Goal: Navigation & Orientation: Find specific page/section

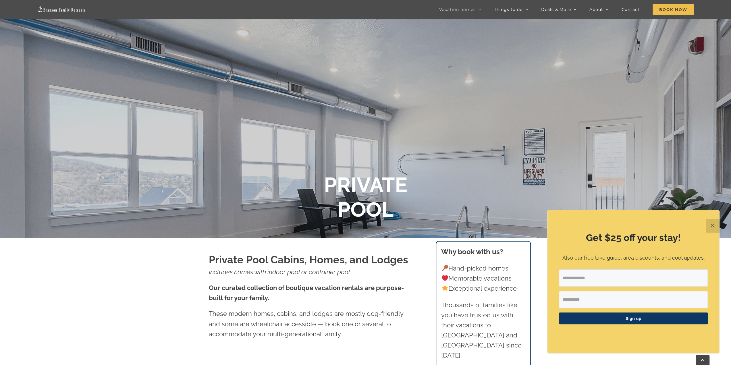
scroll to position [316, 0]
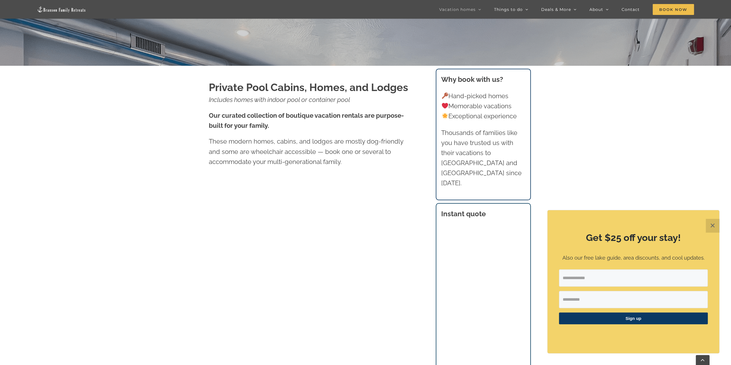
click at [710, 224] on button "✕" at bounding box center [712, 226] width 14 height 14
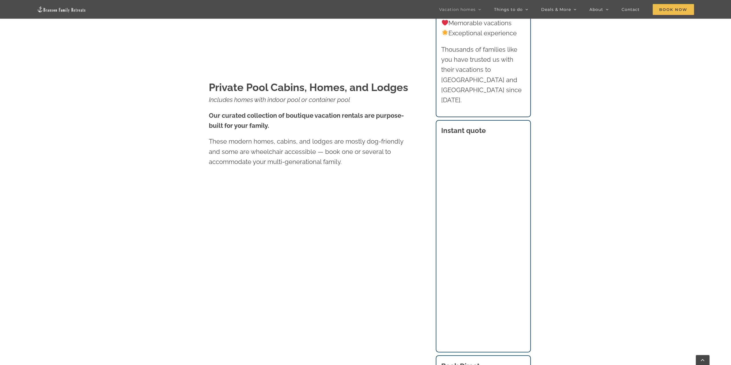
scroll to position [431, 0]
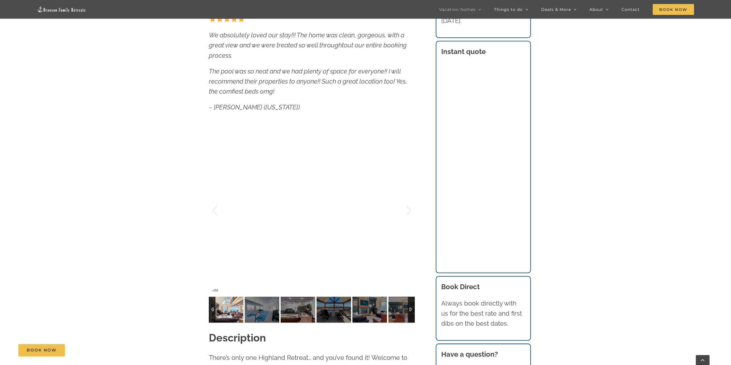
scroll to position [517, 0]
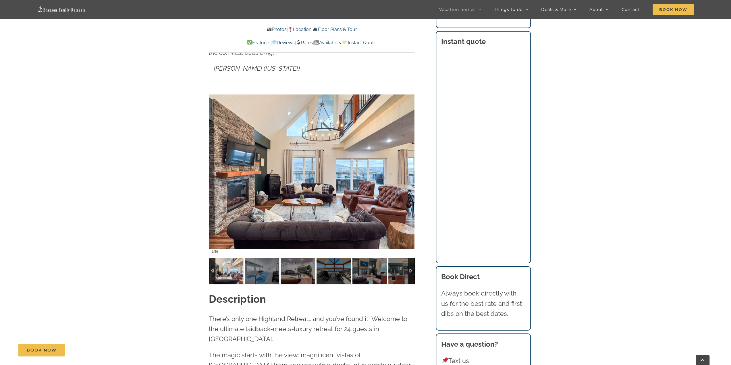
click at [410, 272] on div at bounding box center [411, 271] width 7 height 26
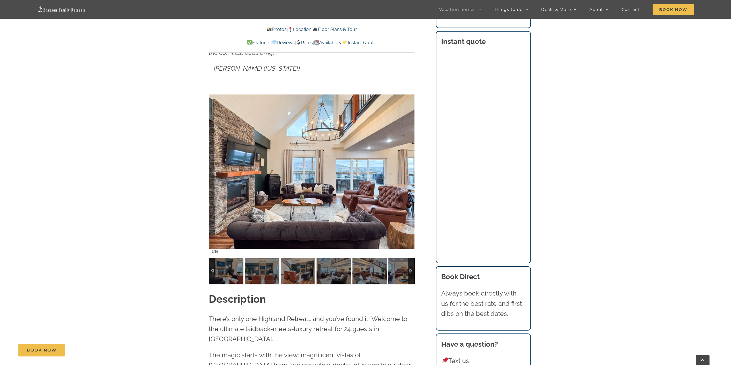
click at [210, 271] on div at bounding box center [212, 271] width 7 height 26
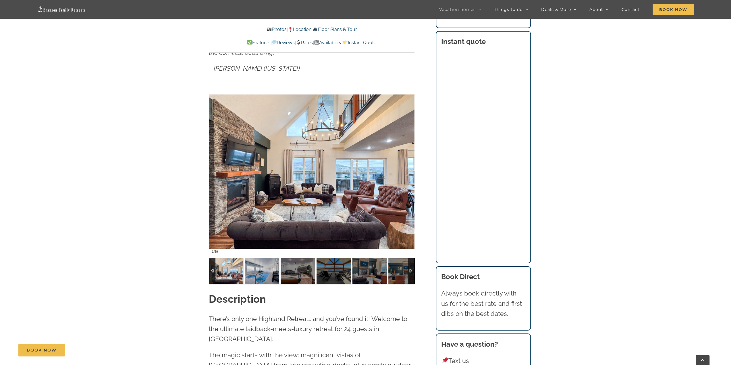
click at [258, 279] on img at bounding box center [262, 271] width 34 height 26
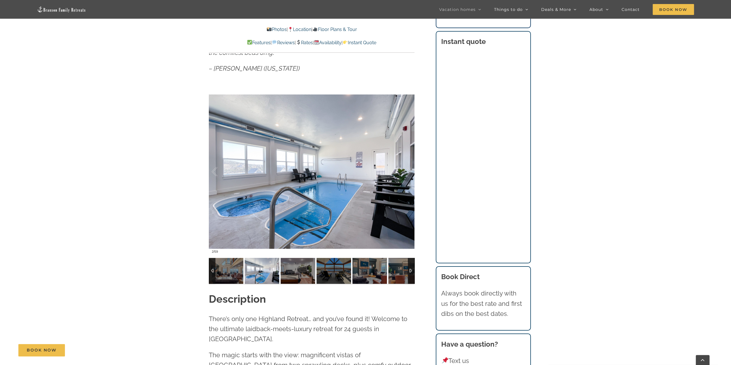
click at [213, 268] on div at bounding box center [212, 271] width 7 height 26
click at [212, 270] on div at bounding box center [212, 271] width 7 height 26
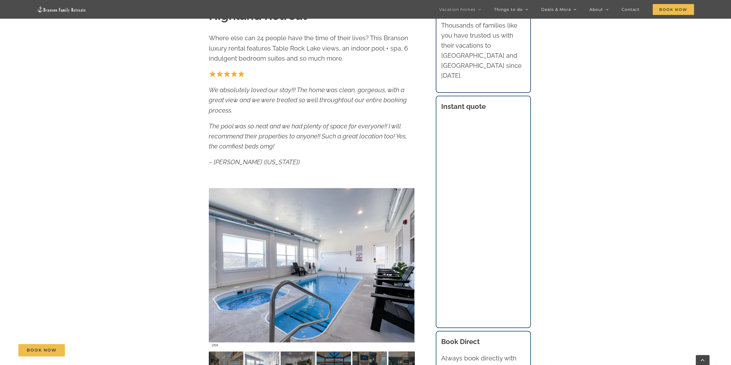
scroll to position [316, 0]
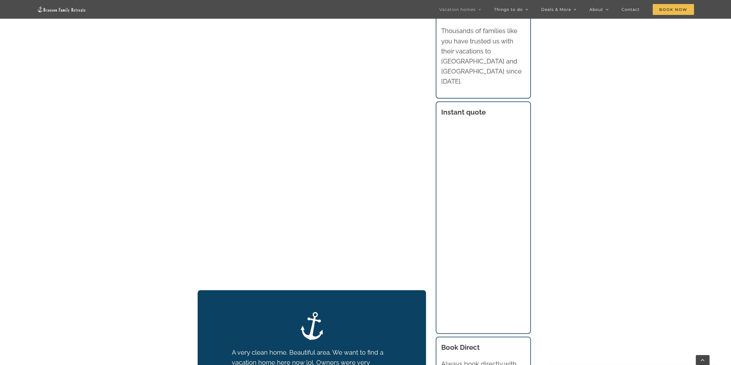
scroll to position [574, 0]
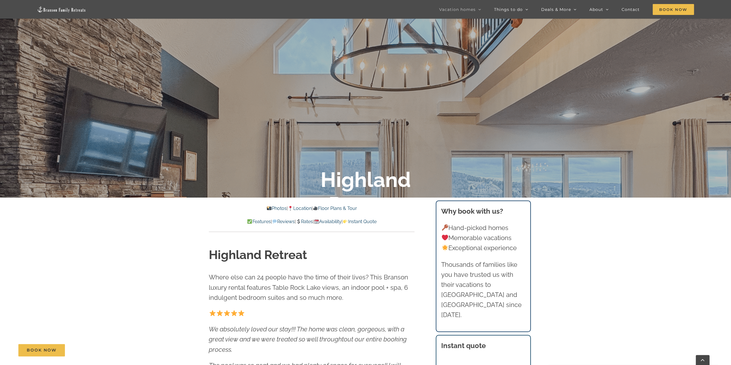
scroll to position [172, 0]
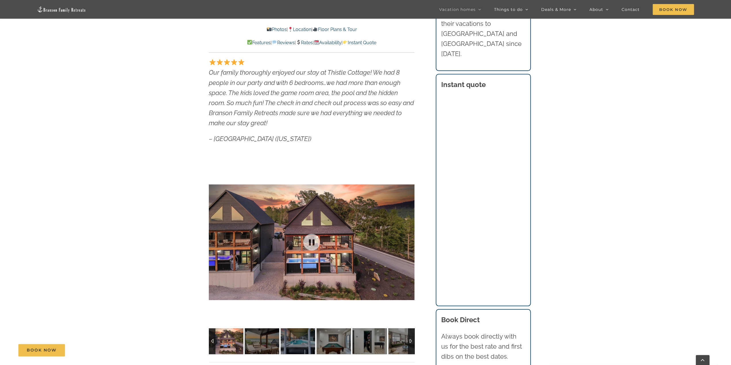
scroll to position [344, 0]
